Goal: Information Seeking & Learning: Learn about a topic

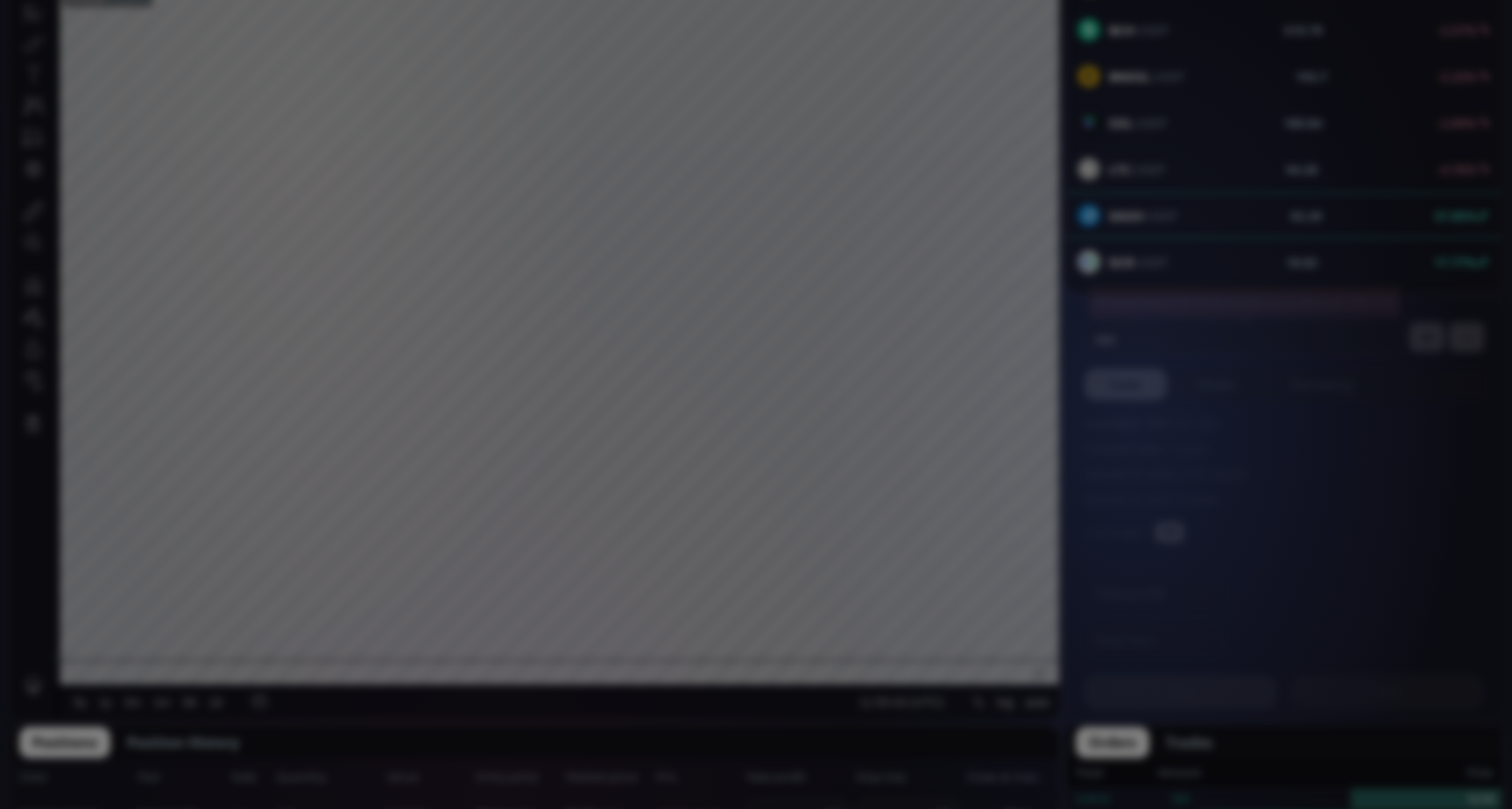
scroll to position [243, 0]
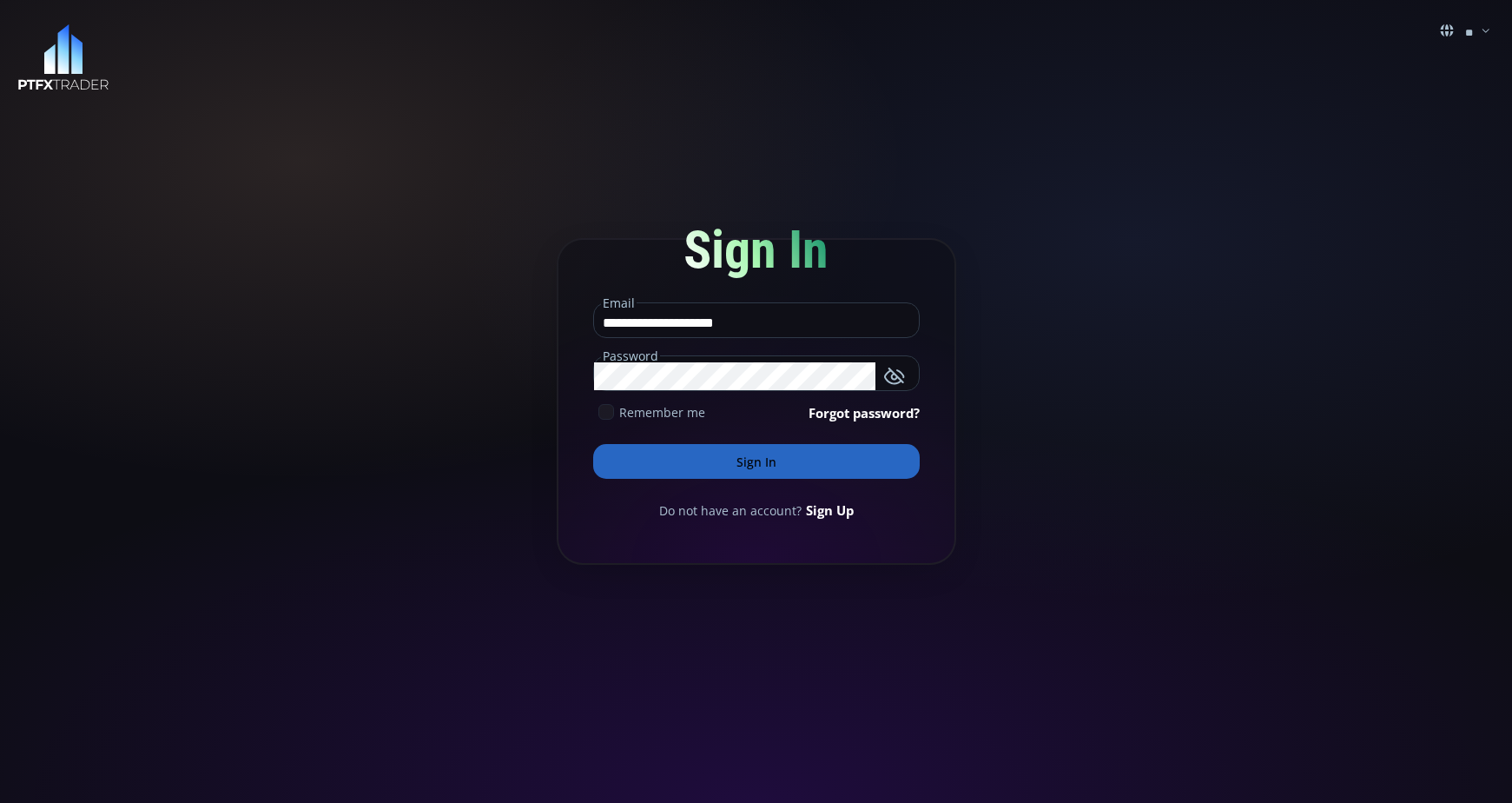
click at [730, 472] on button "Sign In" at bounding box center [757, 461] width 327 height 35
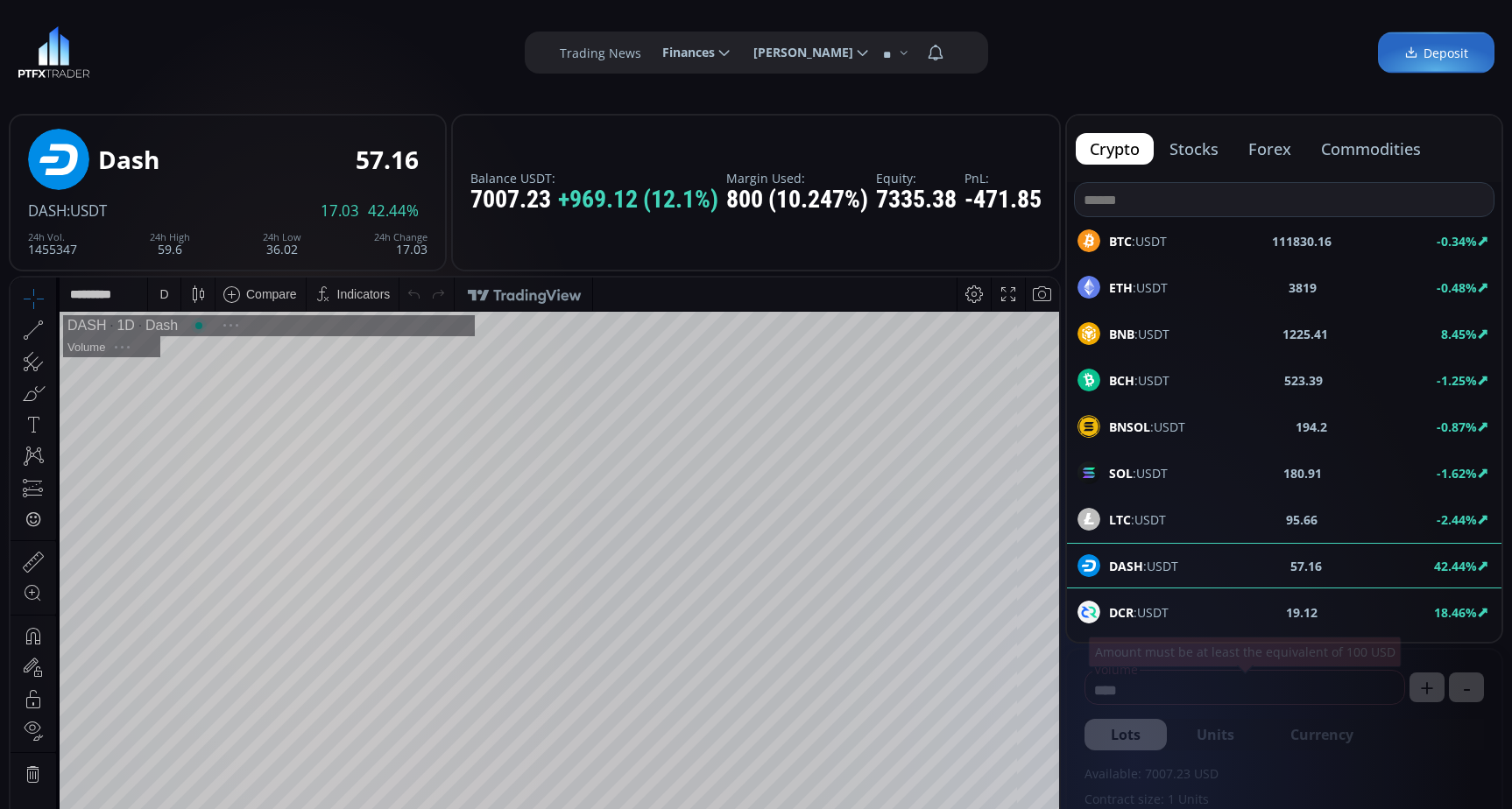
scroll to position [243, 0]
click at [156, 296] on div "D" at bounding box center [164, 295] width 32 height 33
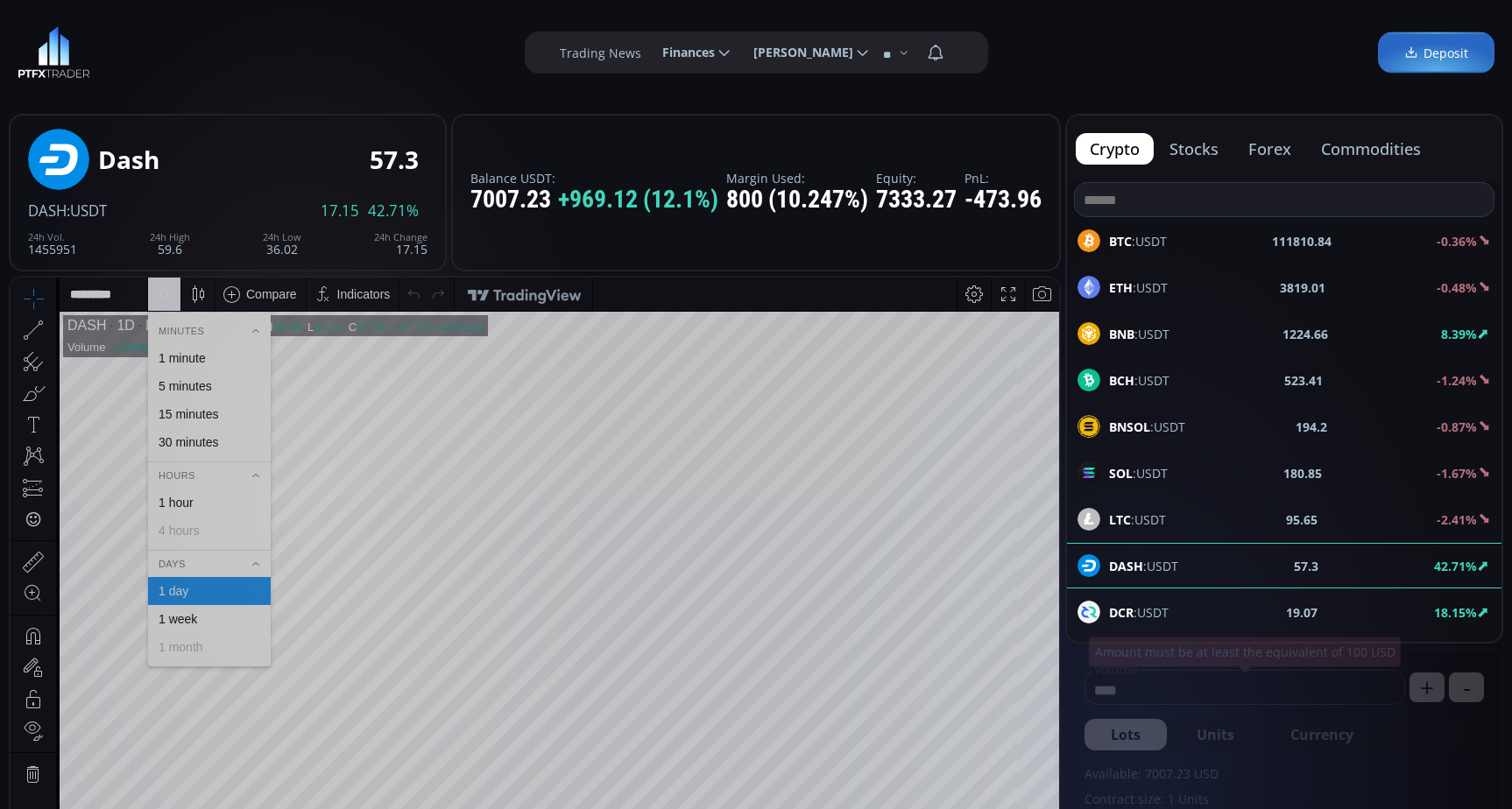
click at [190, 352] on div "1 minute" at bounding box center [181, 357] width 47 height 14
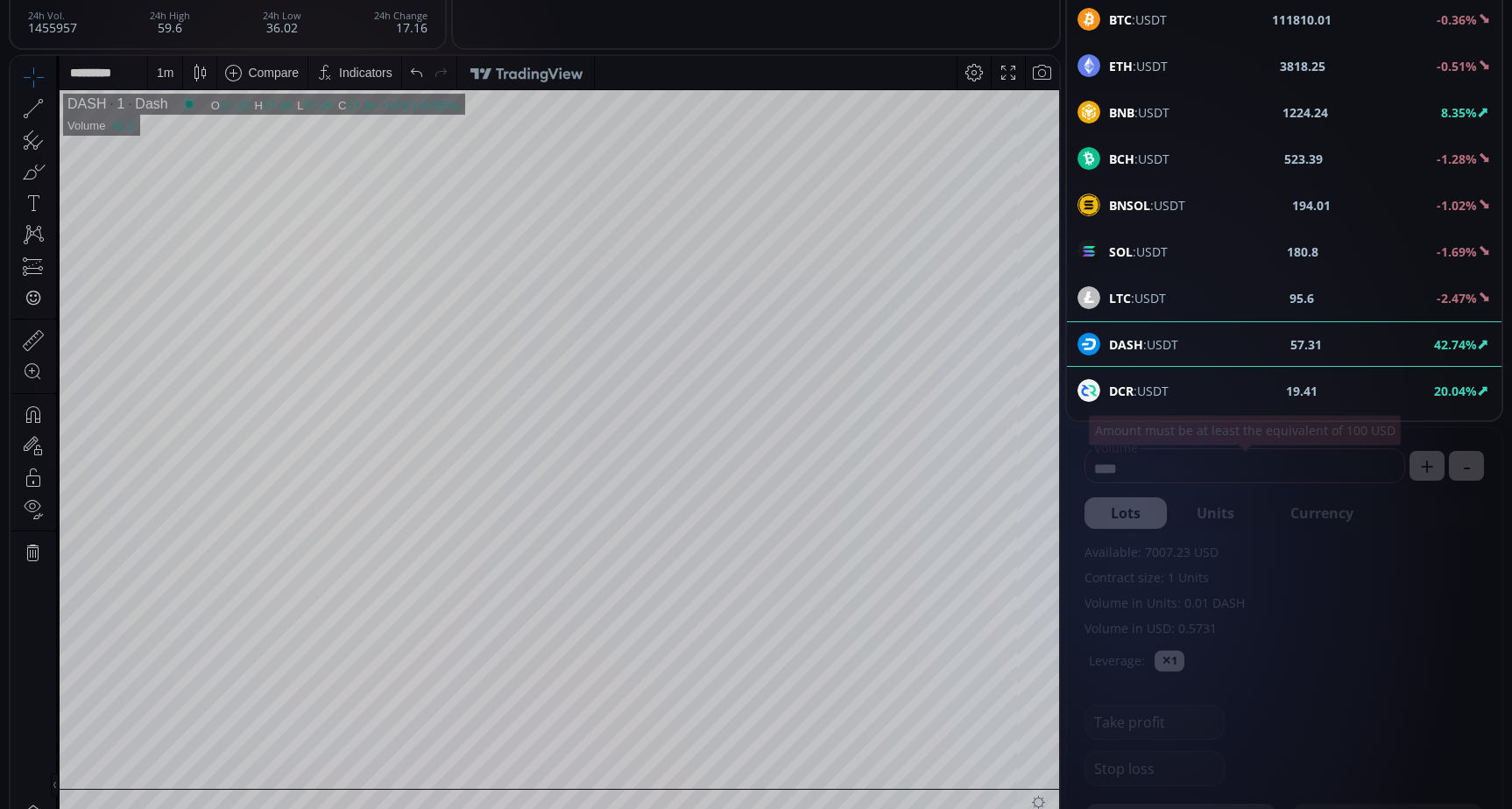
scroll to position [350, 0]
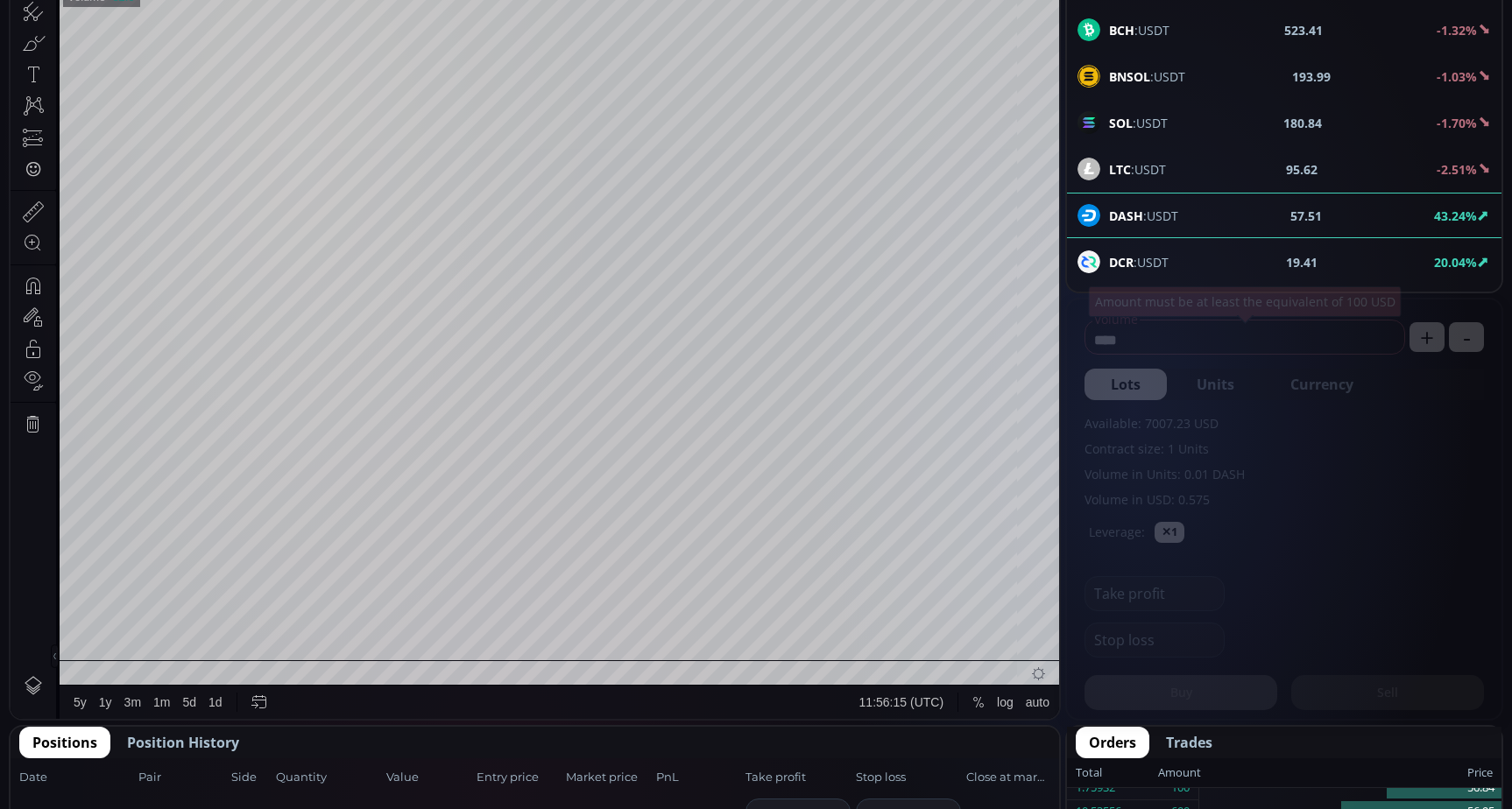
click at [1005, 572] on tr "DASH 1 Dash O 57.33 H 57.51 L 57.26 C 57.51 57.51 +0.18 (+0.31%) 1 Volume 82.5 …" at bounding box center [559, 310] width 999 height 699
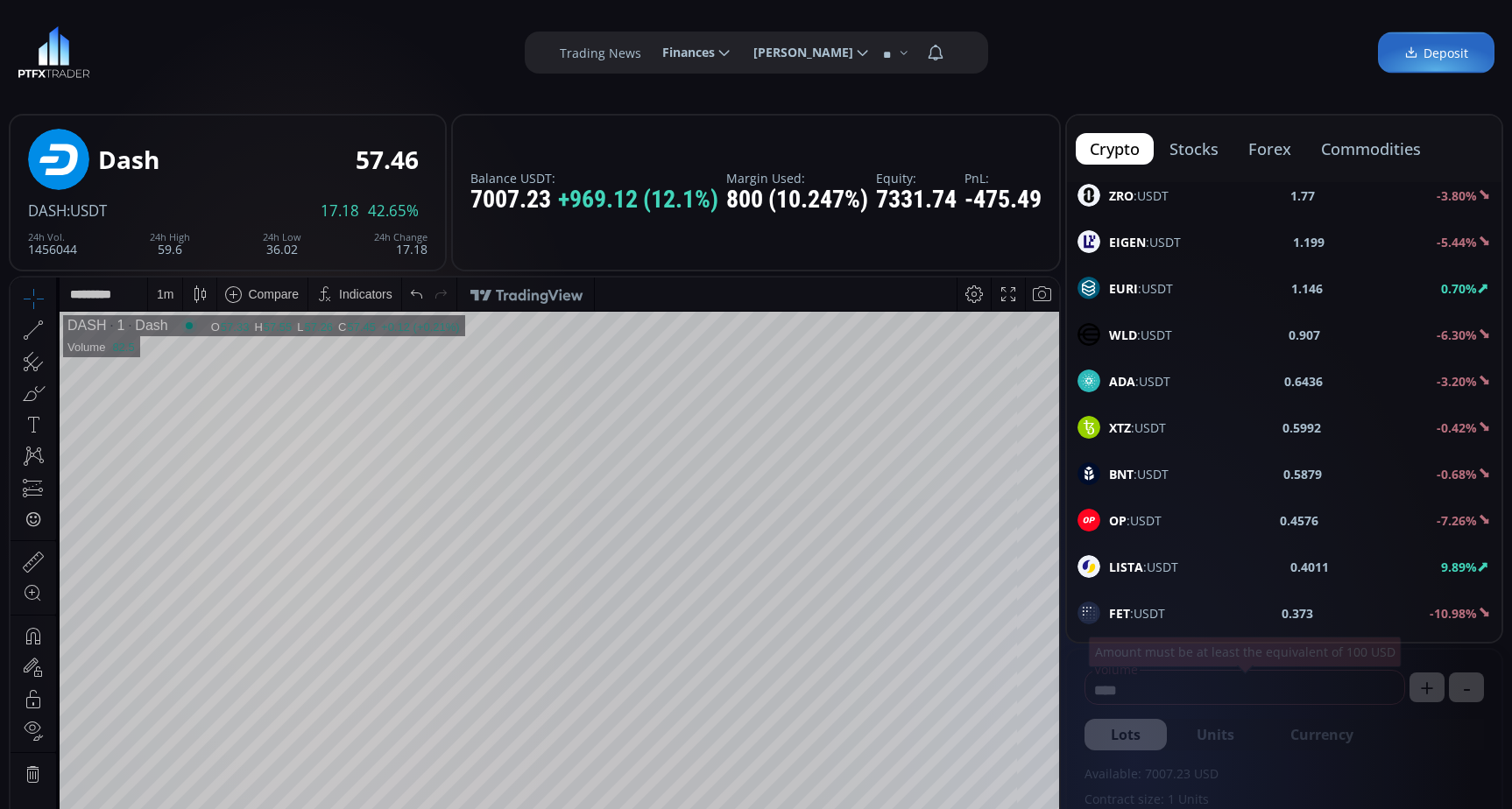
scroll to position [1050, 0]
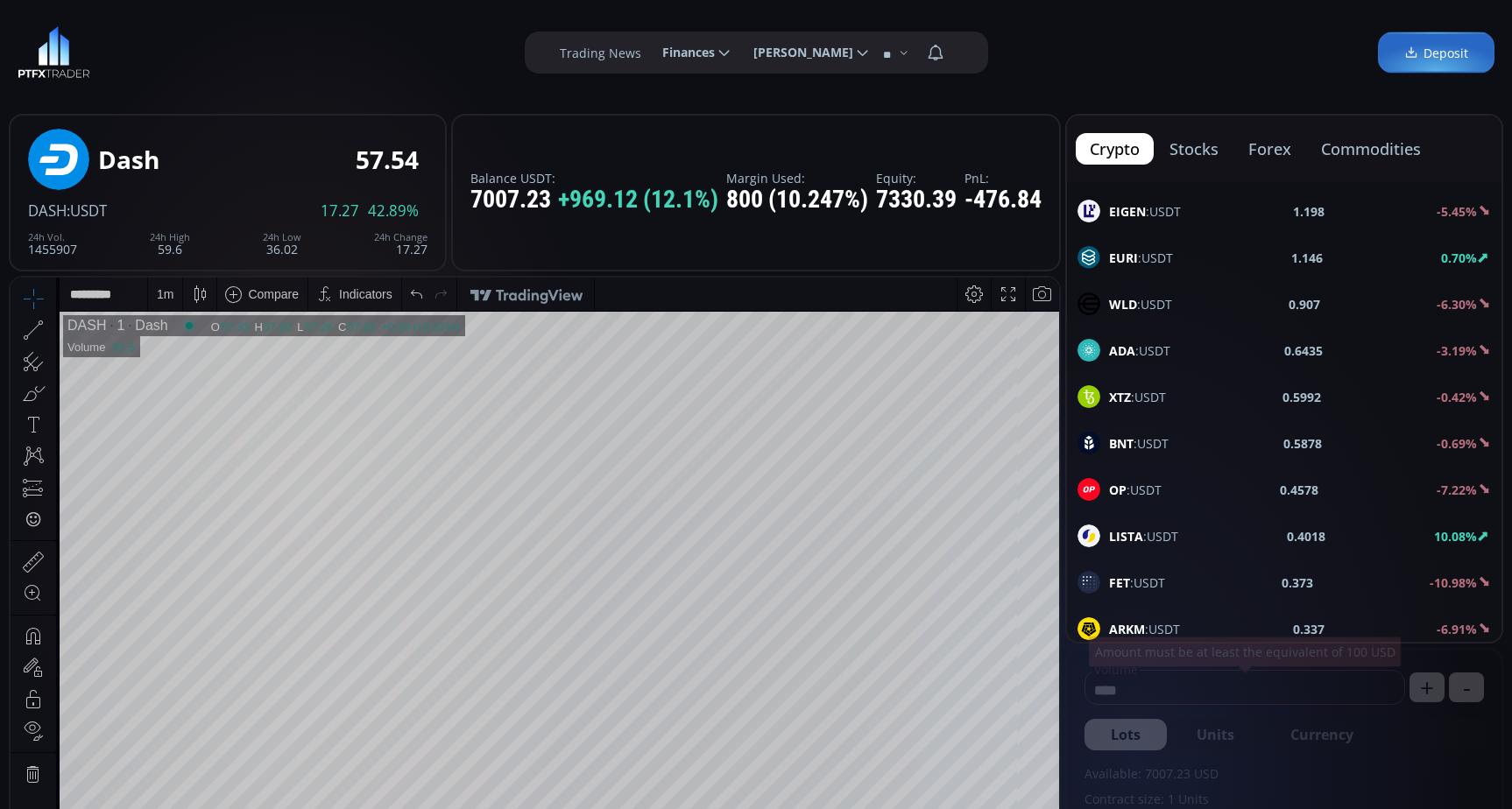
click at [1165, 543] on span "LISTA :USDT" at bounding box center [1143, 537] width 69 height 18
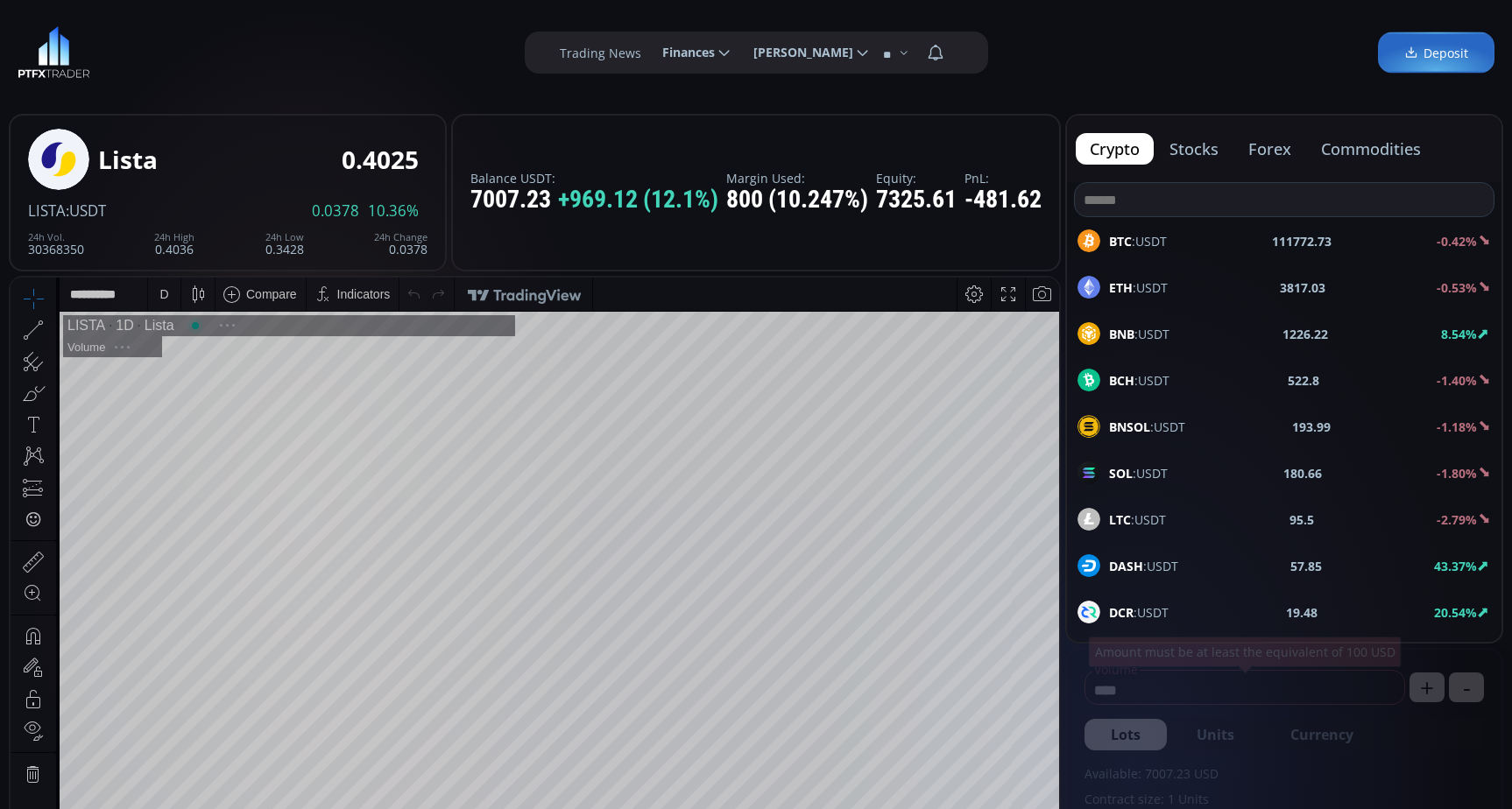
scroll to position [243, 0]
click at [158, 289] on div "D" at bounding box center [164, 295] width 15 height 33
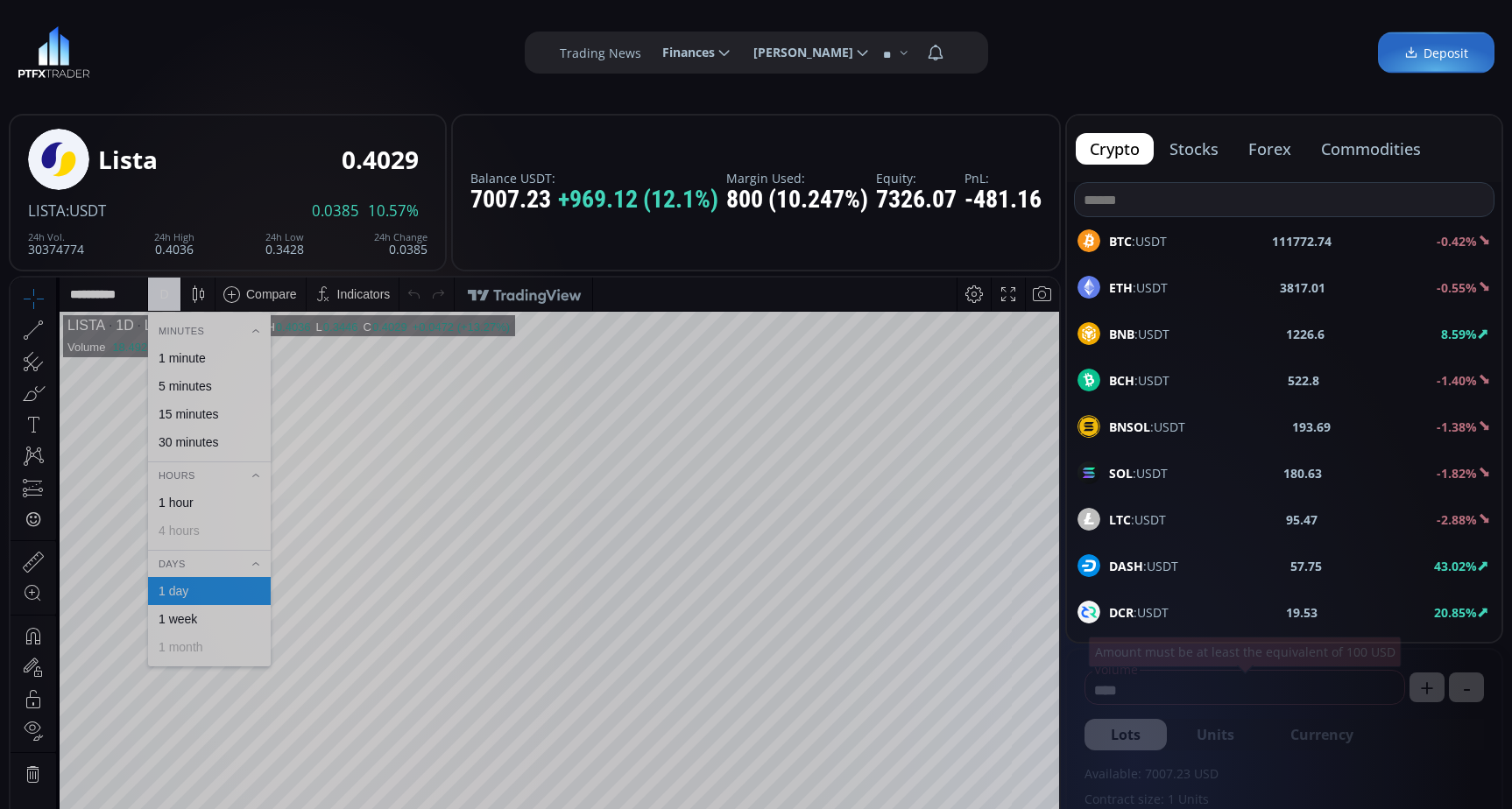
click at [191, 352] on div "1 minute" at bounding box center [181, 357] width 47 height 14
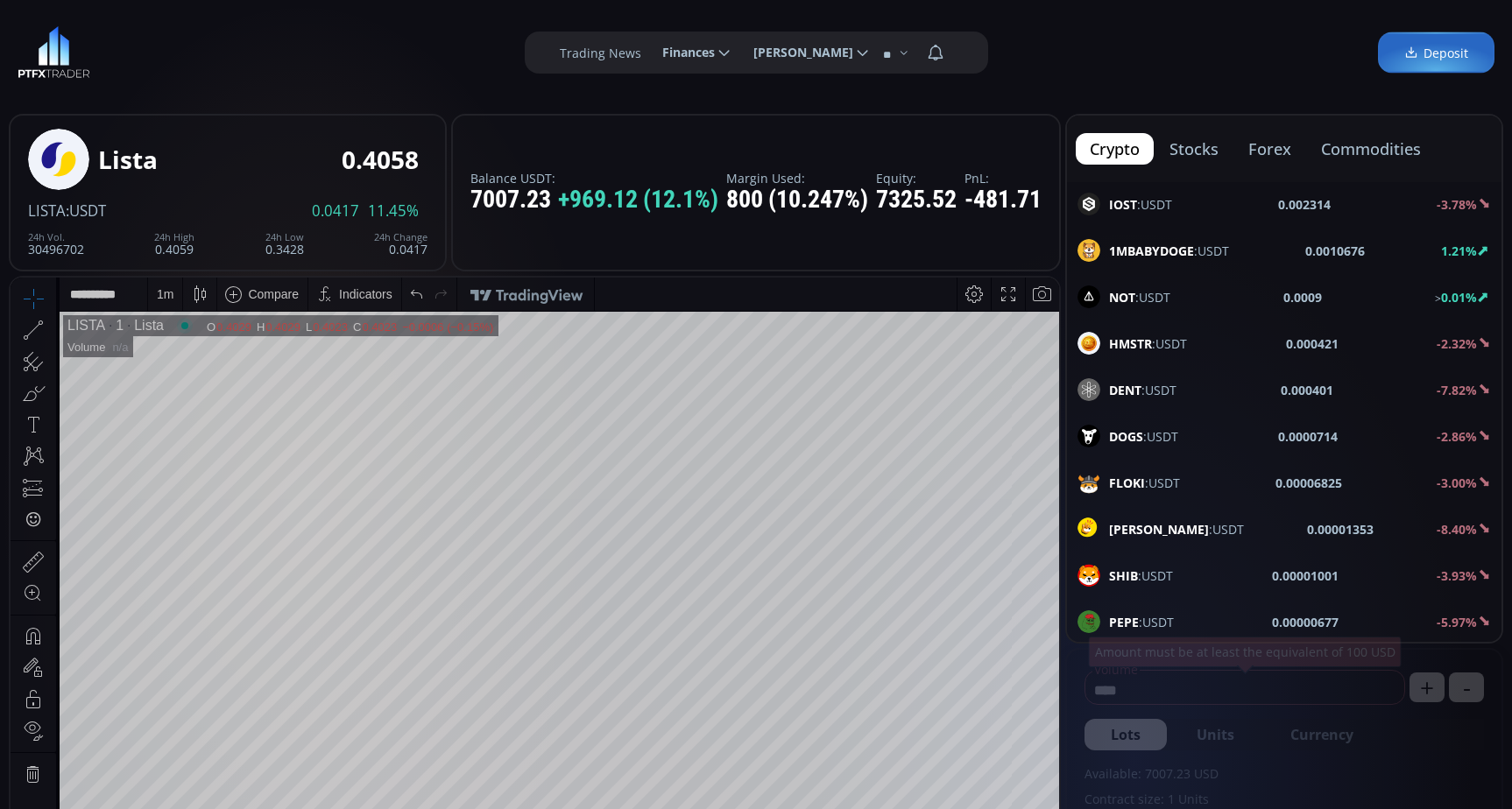
scroll to position [2639, 0]
